Goal: Task Accomplishment & Management: Manage account settings

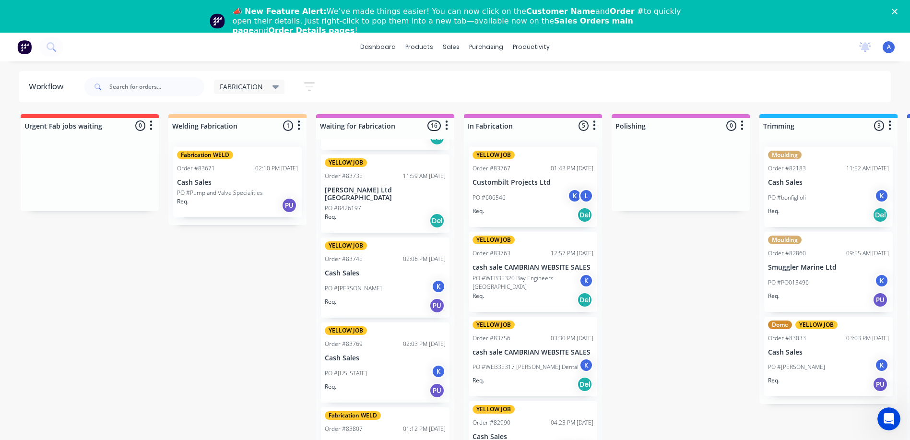
click at [274, 87] on icon at bounding box center [275, 87] width 7 height 4
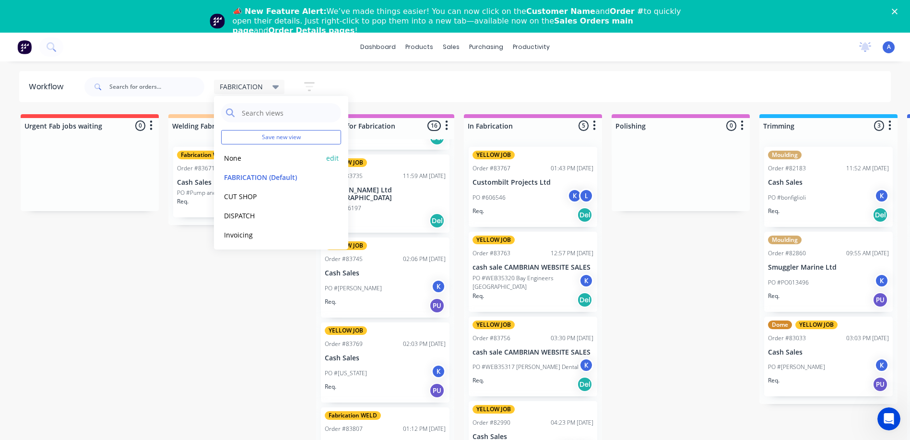
click at [232, 159] on button "None" at bounding box center [272, 158] width 102 height 11
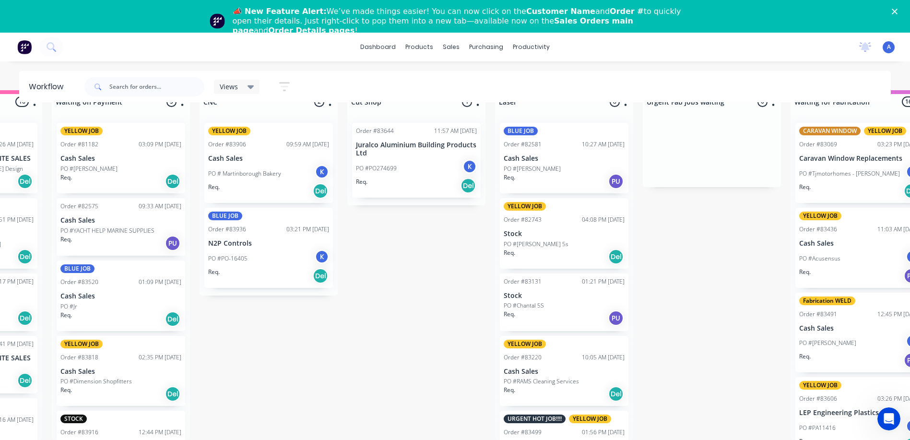
click at [534, 278] on div "Order #83131" at bounding box center [523, 281] width 38 height 9
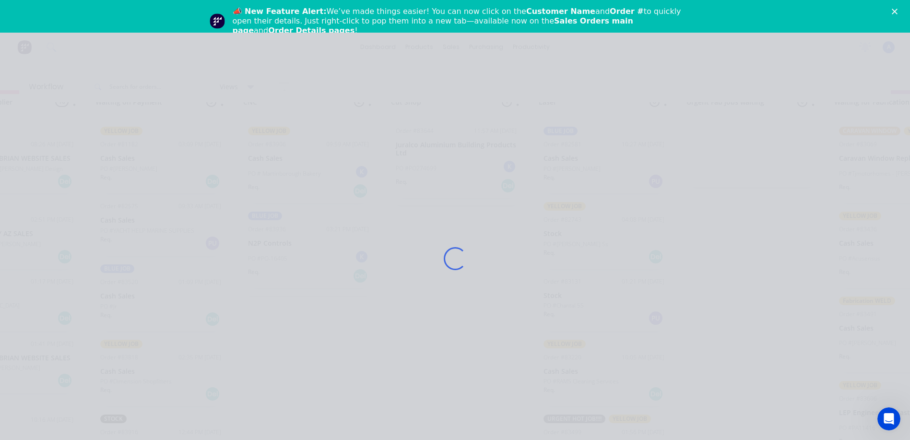
scroll to position [31, 223]
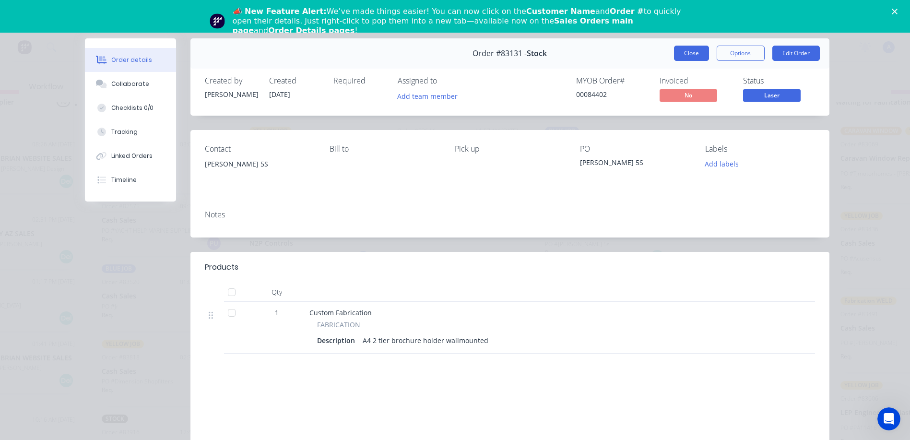
click at [683, 51] on button "Close" at bounding box center [691, 53] width 35 height 15
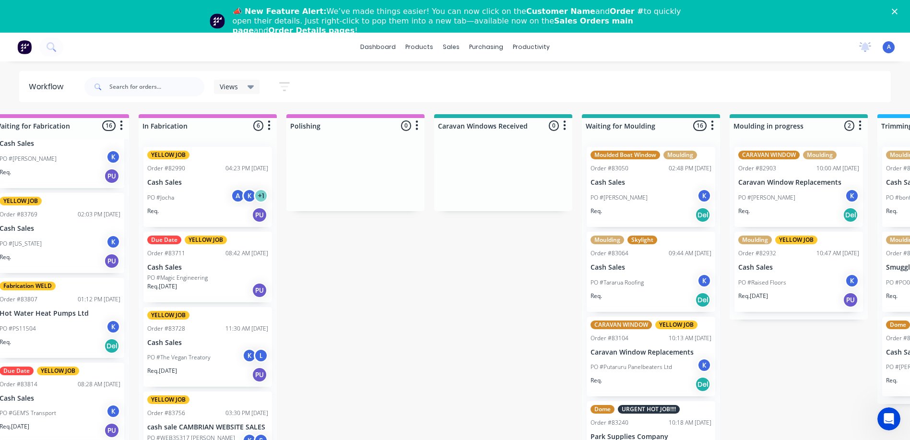
scroll to position [0, 1065]
click at [196, 275] on p "PO #Magic Engineering" at bounding box center [177, 277] width 60 height 9
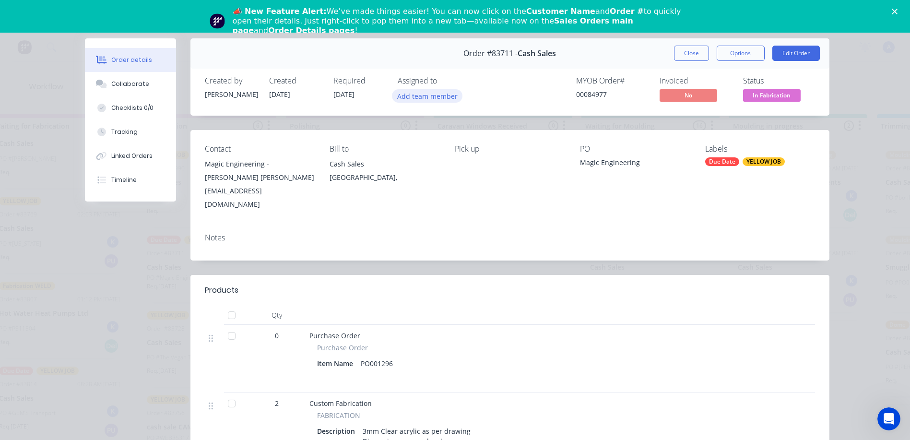
click at [408, 92] on button "Add team member" at bounding box center [427, 95] width 71 height 13
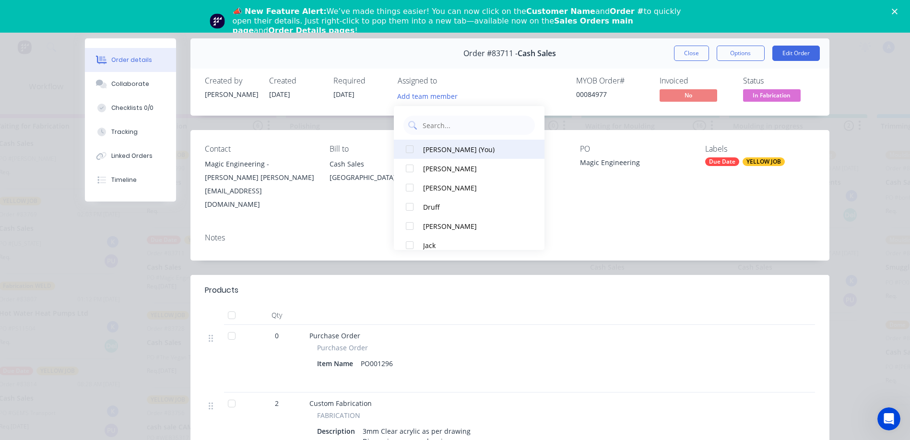
click at [464, 149] on div "[PERSON_NAME] (You)" at bounding box center [473, 149] width 101 height 10
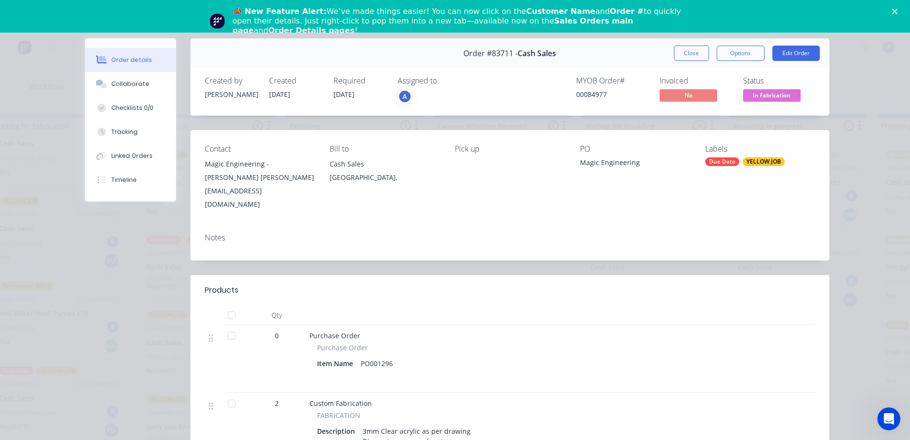
click at [466, 343] on div "Purchase Order" at bounding box center [497, 348] width 361 height 10
click at [407, 94] on div "A" at bounding box center [405, 96] width 14 height 14
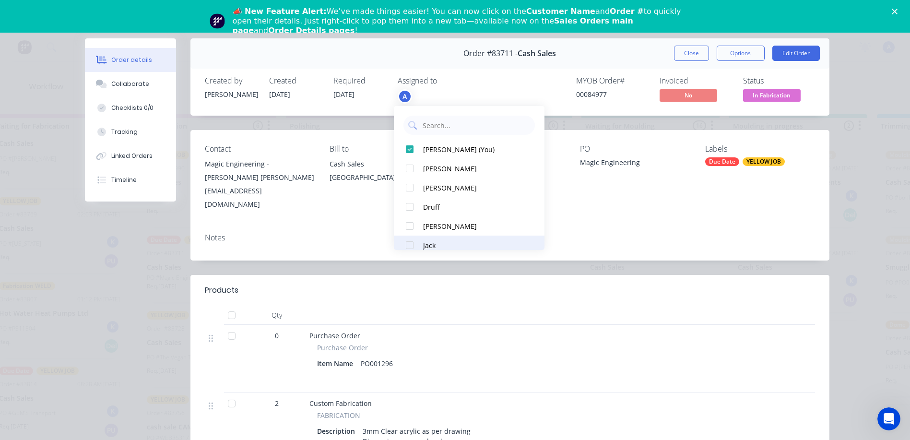
click at [409, 246] on div at bounding box center [409, 245] width 19 height 19
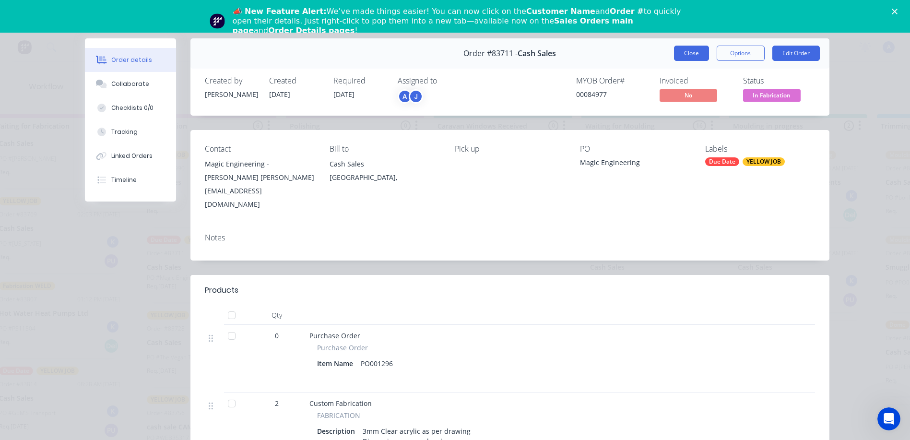
click at [693, 57] on button "Close" at bounding box center [691, 53] width 35 height 15
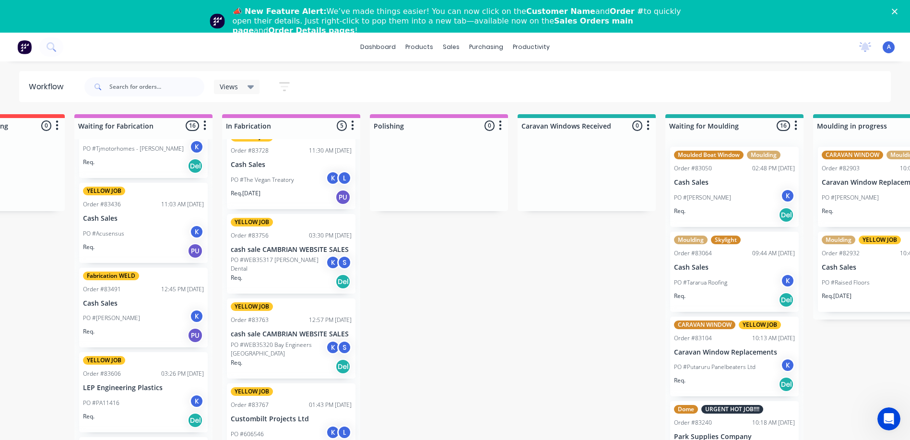
scroll to position [48, 0]
click at [164, 394] on div "YELLOW JOB Order #83606 03:26 PM [DATE] LEP Engineering Plastics PO #PA11416 K …" at bounding box center [143, 393] width 129 height 80
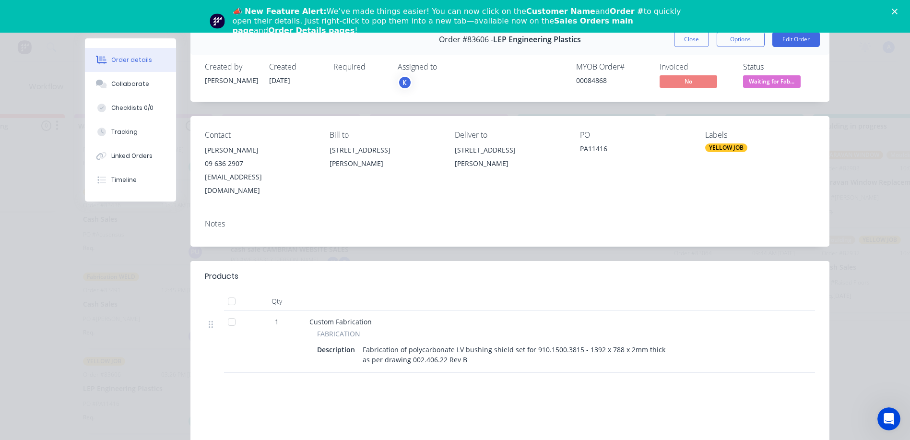
scroll to position [13, 0]
click at [669, 271] on header "Products" at bounding box center [509, 276] width 639 height 31
click at [685, 42] on button "Close" at bounding box center [691, 39] width 35 height 15
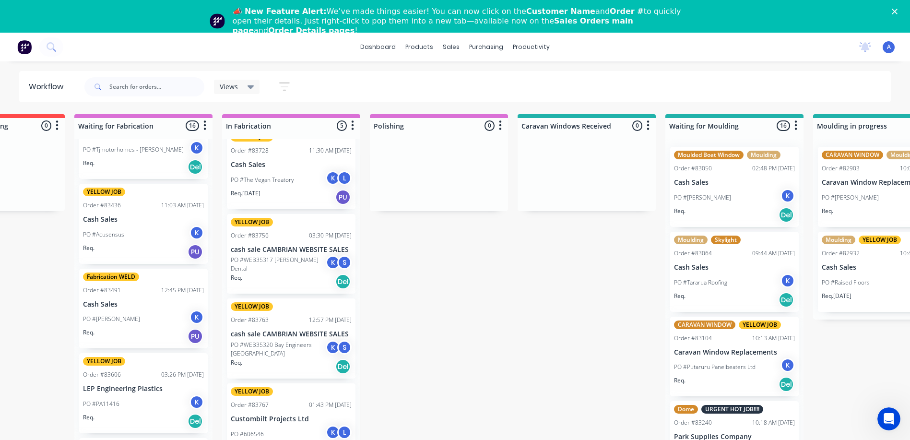
click at [159, 397] on div "PO #PA11416 K" at bounding box center [143, 404] width 121 height 18
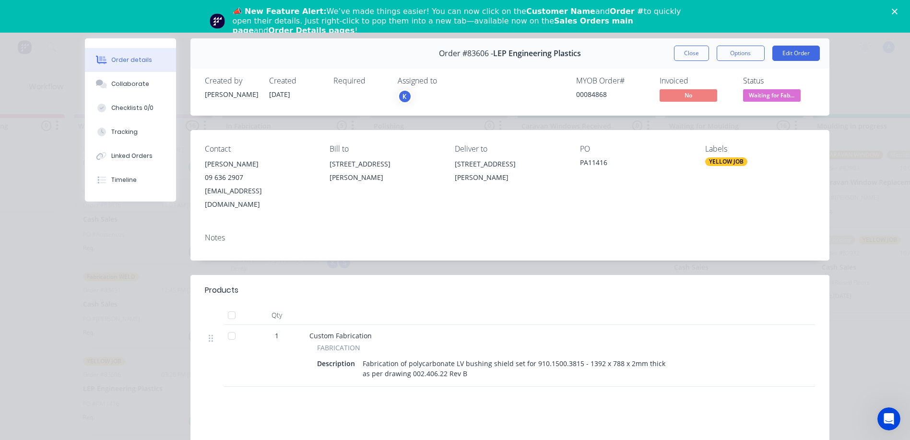
click at [408, 95] on div "K" at bounding box center [405, 96] width 14 height 14
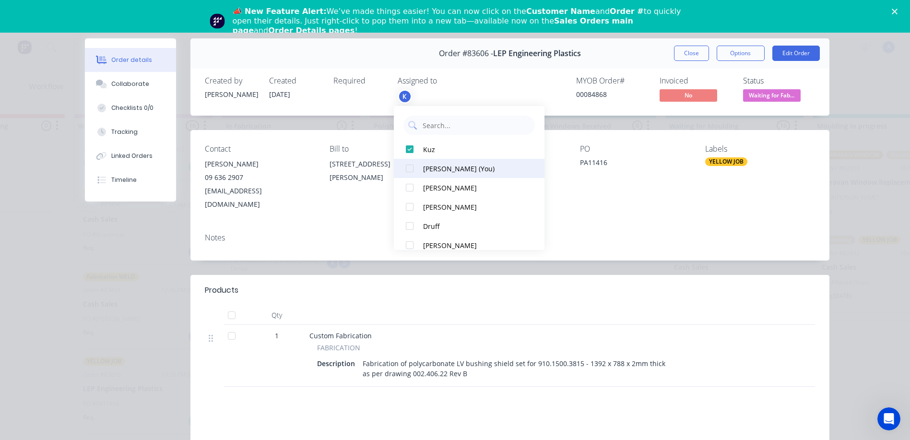
click at [448, 175] on button "[PERSON_NAME] (You)" at bounding box center [469, 168] width 151 height 19
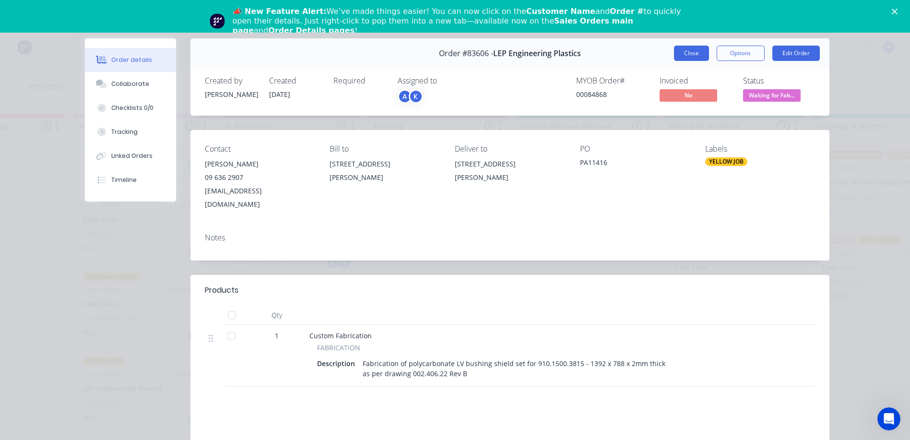
click at [682, 56] on button "Close" at bounding box center [691, 53] width 35 height 15
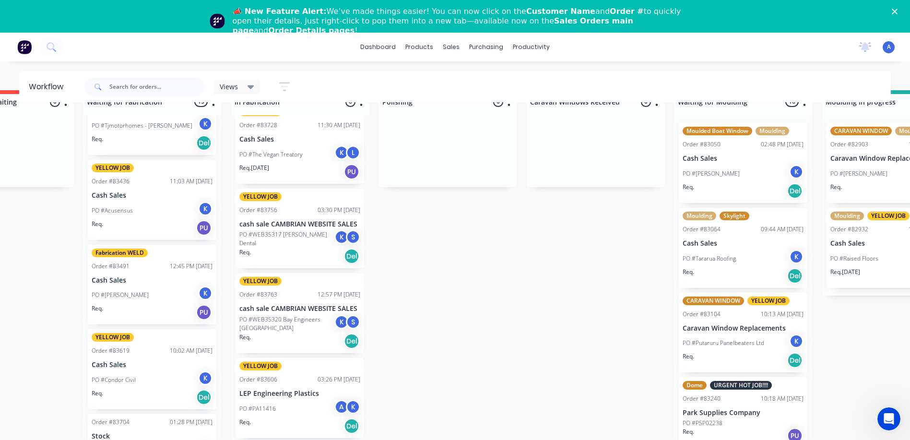
scroll to position [0, 972]
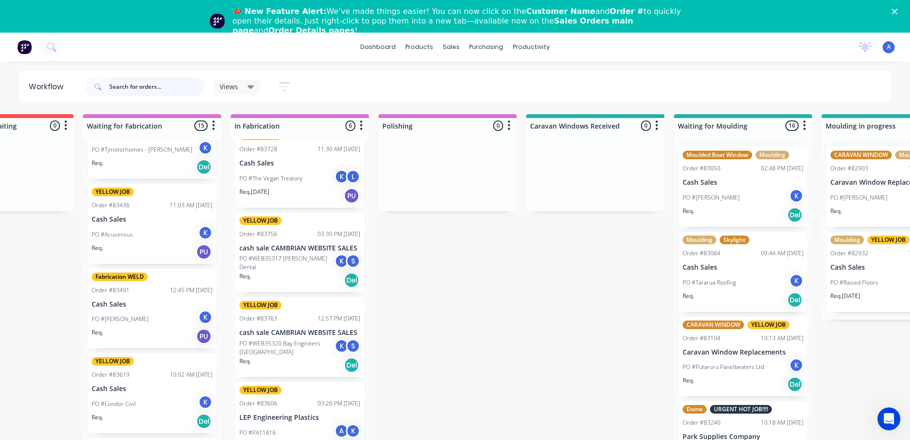
click at [154, 88] on input "text" at bounding box center [156, 86] width 95 height 19
click at [250, 87] on icon at bounding box center [251, 87] width 7 height 4
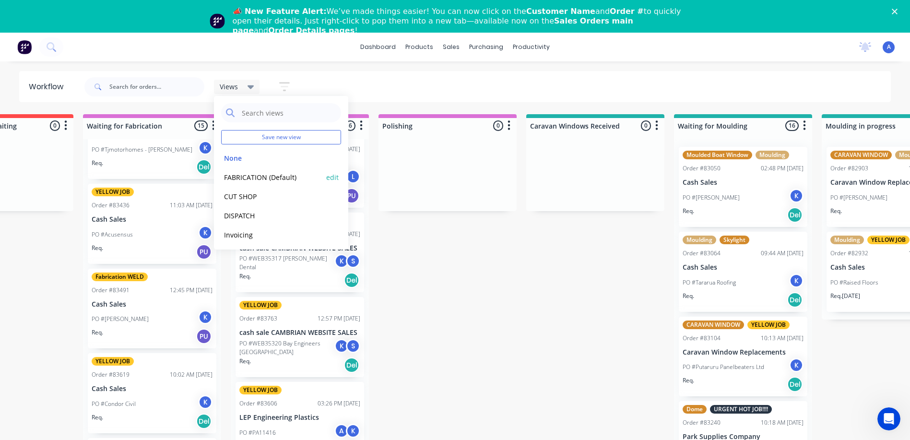
click at [278, 177] on button "FABRICATION (Default)" at bounding box center [272, 177] width 102 height 11
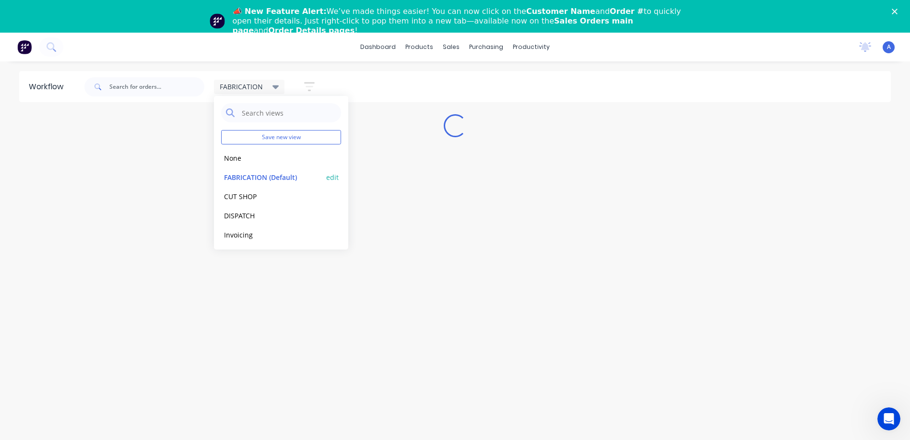
scroll to position [0, 0]
